Goal: Navigation & Orientation: Find specific page/section

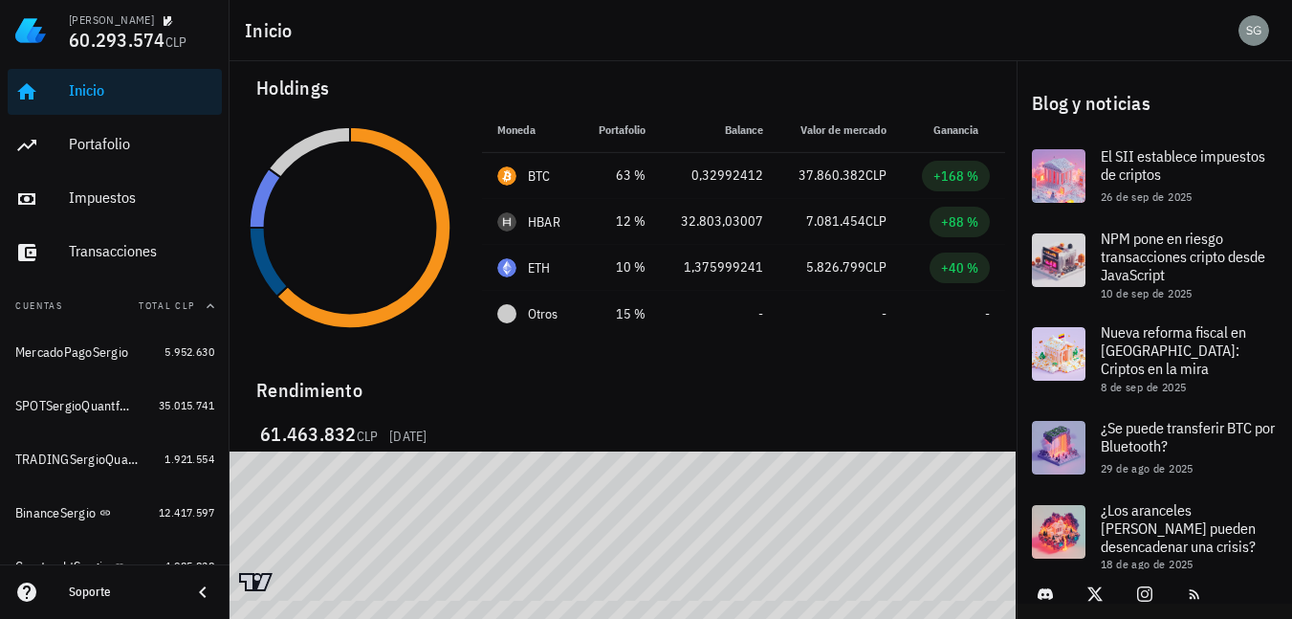
scroll to position [24, 0]
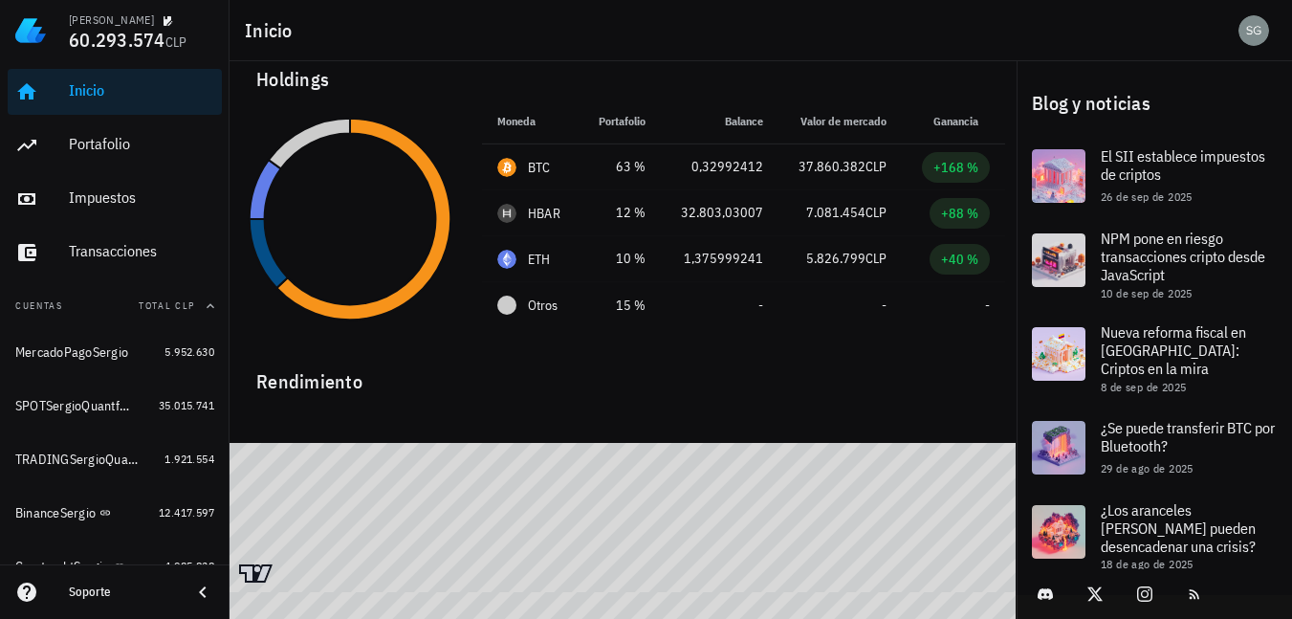
click at [961, 374] on div "Rendimiento" at bounding box center [623, 374] width 764 height 46
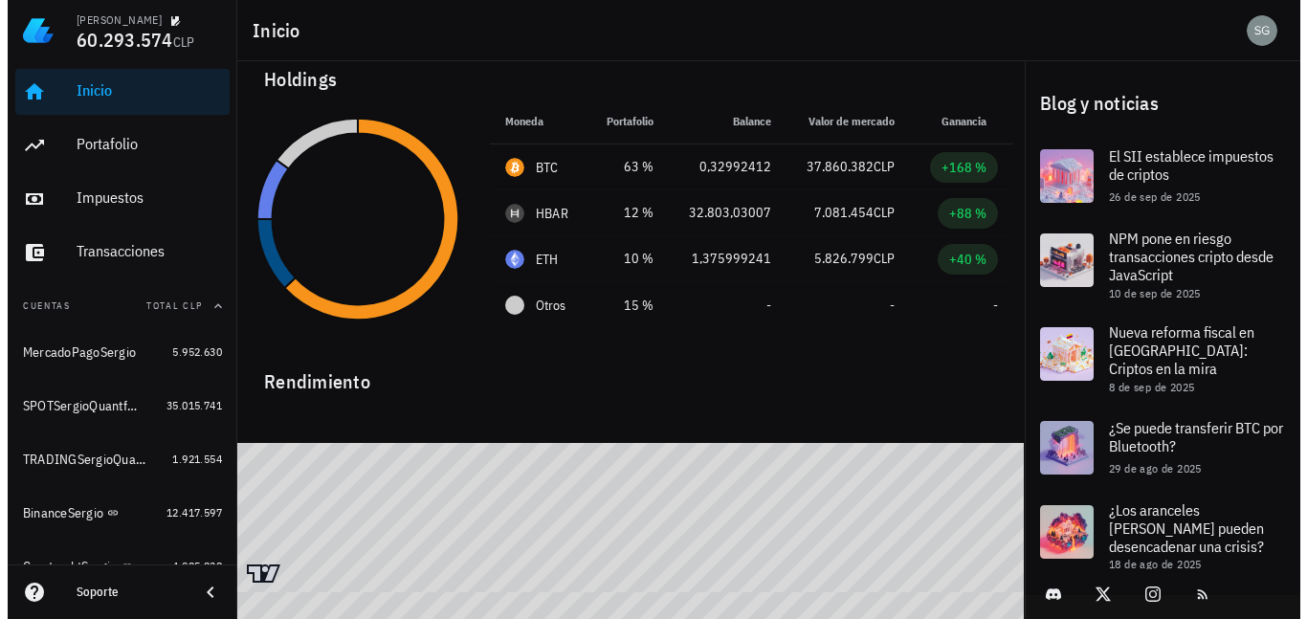
scroll to position [0, 0]
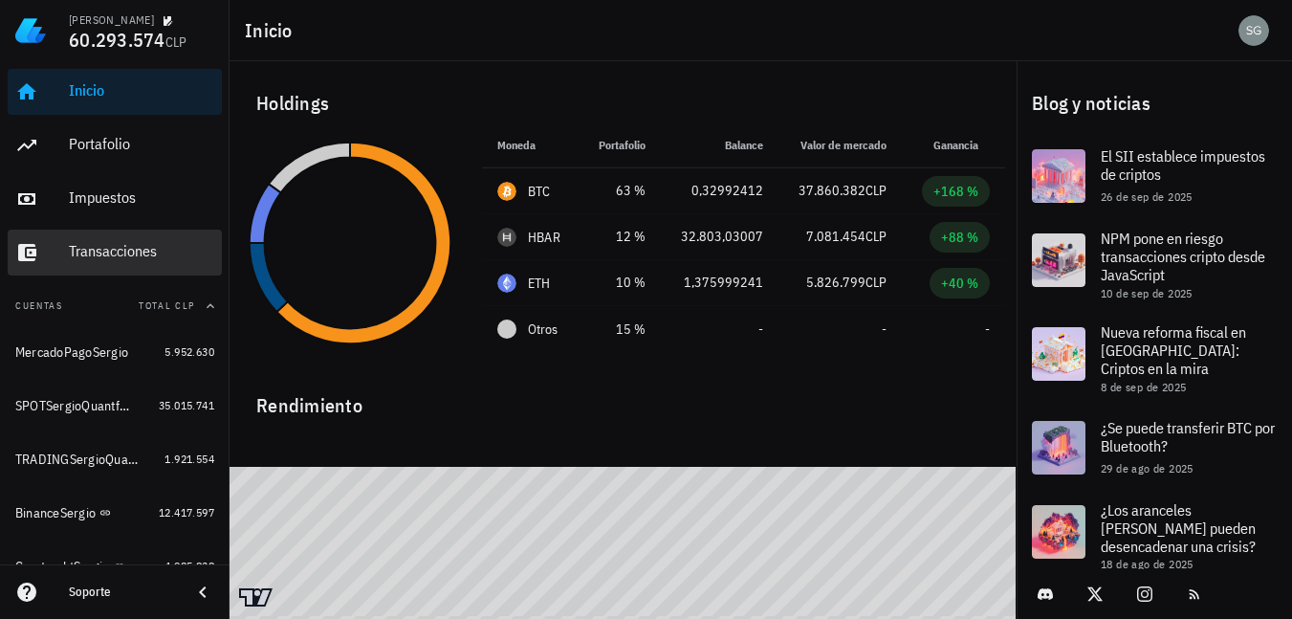
click at [152, 252] on div "Transacciones" at bounding box center [141, 251] width 145 height 18
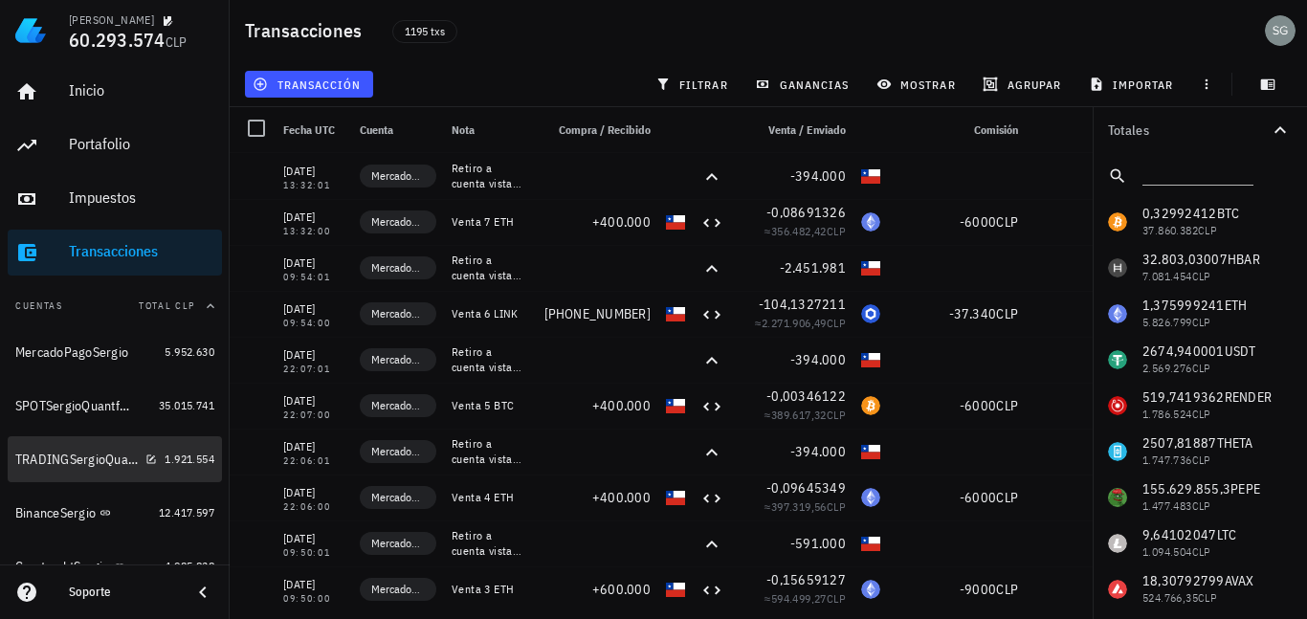
click at [70, 462] on div "TRADINGSergioQuantfury" at bounding box center [76, 460] width 122 height 16
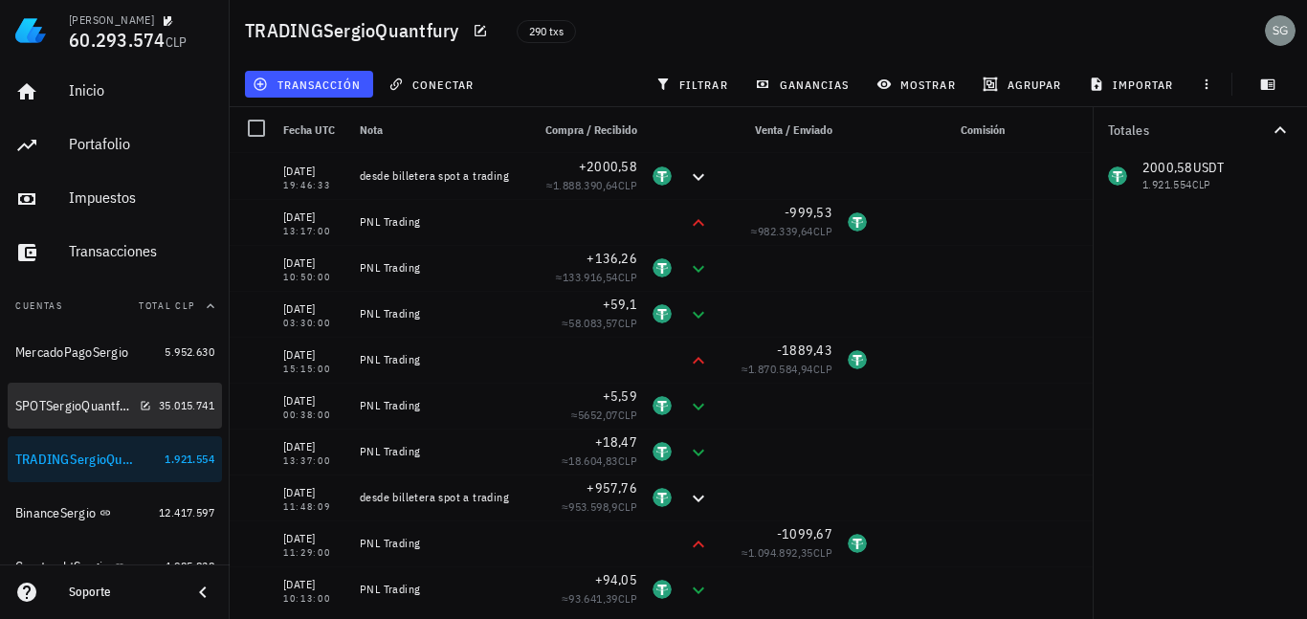
click at [77, 408] on div "SPOTSergioQuantfury" at bounding box center [73, 406] width 117 height 16
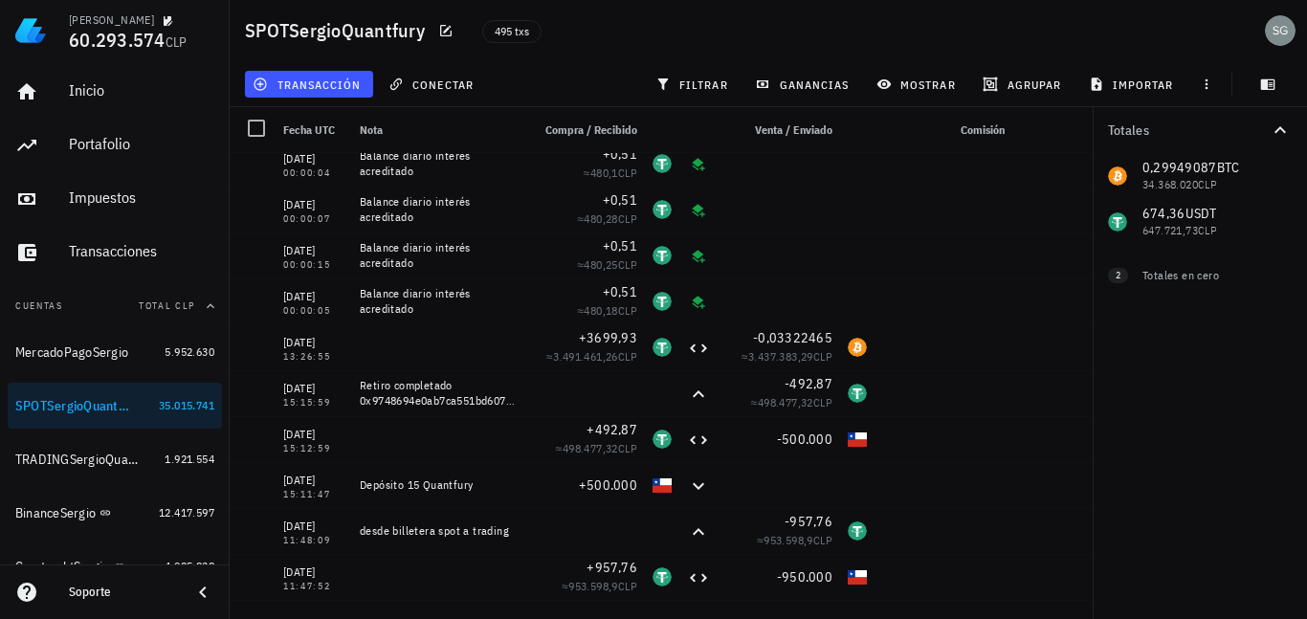
scroll to position [2416, 0]
